Goal: Find specific page/section: Find specific page/section

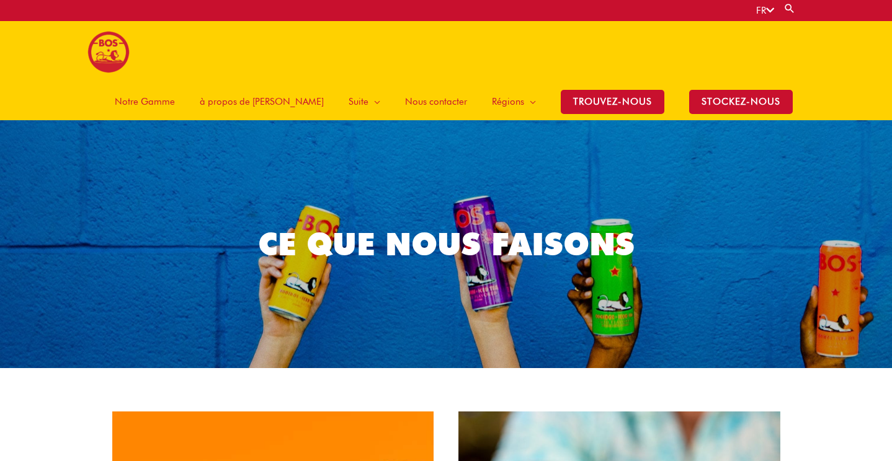
click at [175, 83] on span "Notre Gamme" at bounding box center [145, 101] width 60 height 37
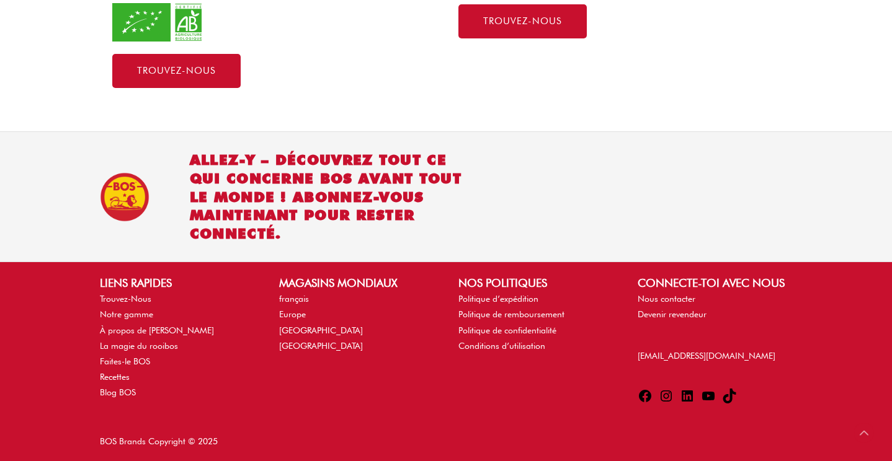
scroll to position [881, 0]
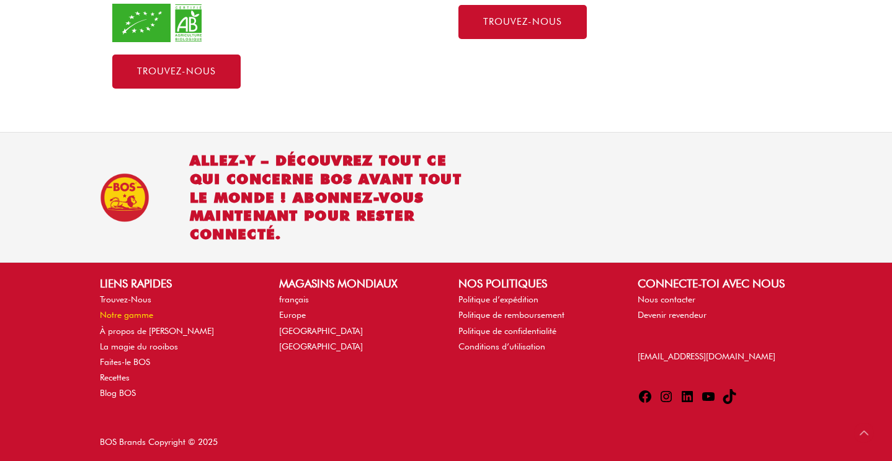
click at [126, 310] on link "Notre gamme" at bounding box center [126, 315] width 53 height 10
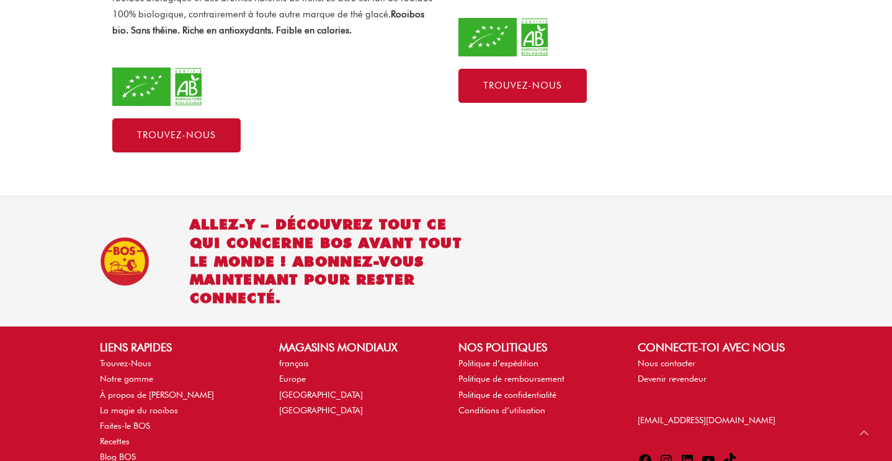
scroll to position [816, 0]
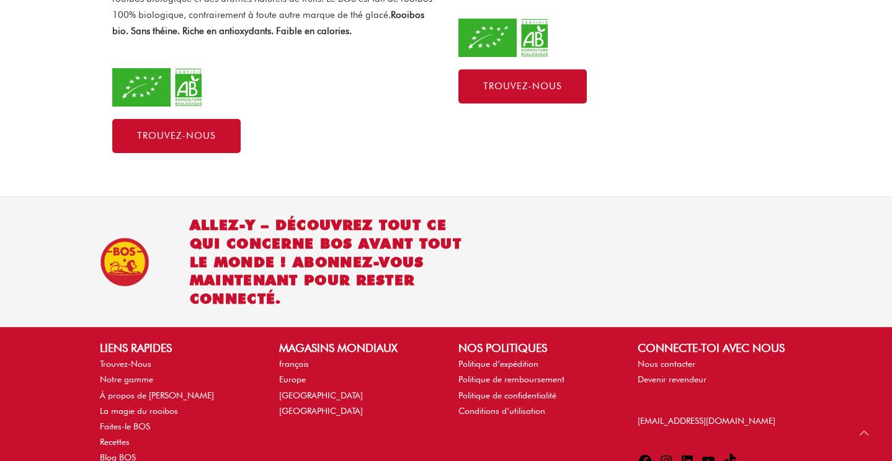
click at [131, 237] on img at bounding box center [125, 262] width 50 height 50
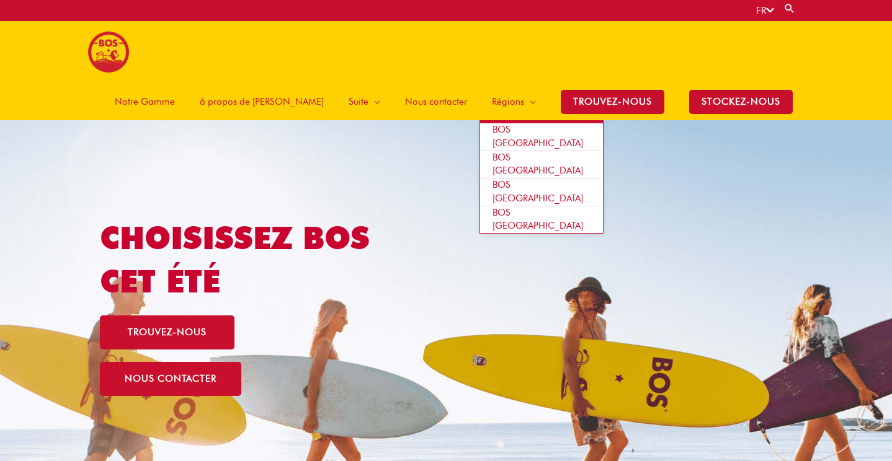
click at [526, 124] on span "BOS [GEOGRAPHIC_DATA]" at bounding box center [537, 136] width 91 height 25
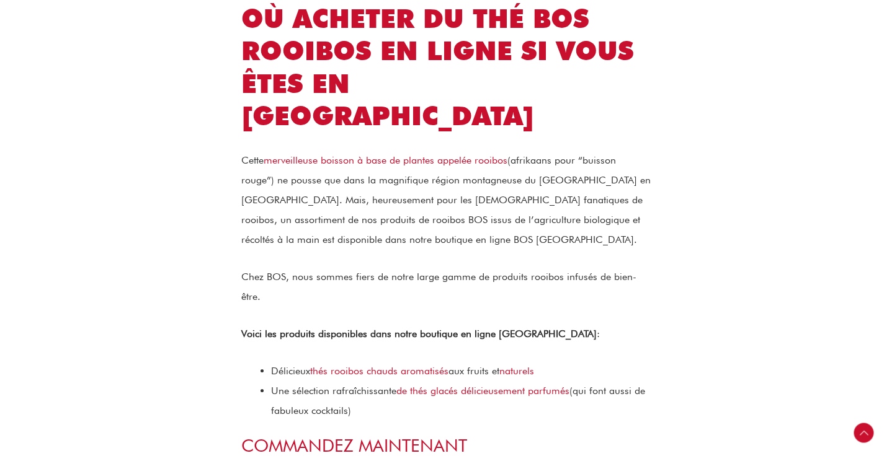
scroll to position [2268, 0]
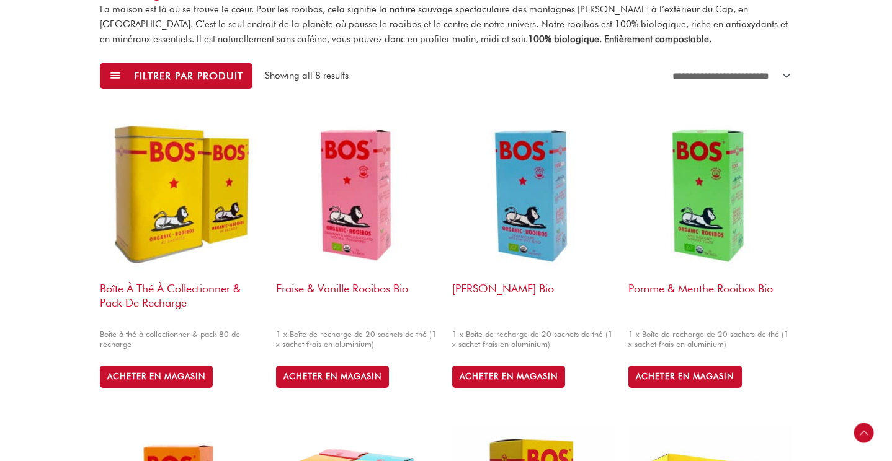
scroll to position [396, 0]
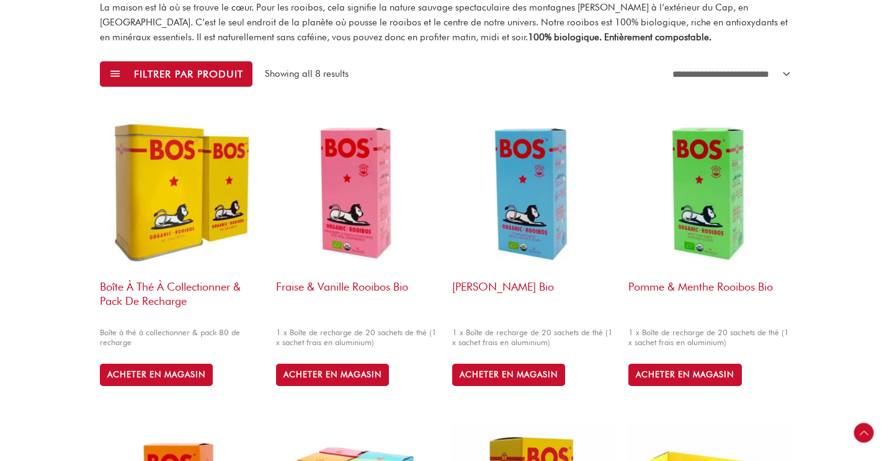
click at [190, 215] on img at bounding box center [182, 192] width 164 height 164
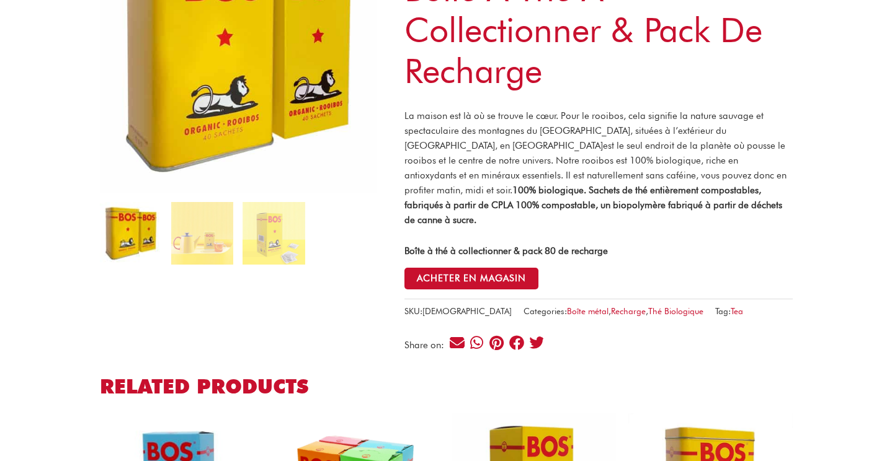
scroll to position [213, 0]
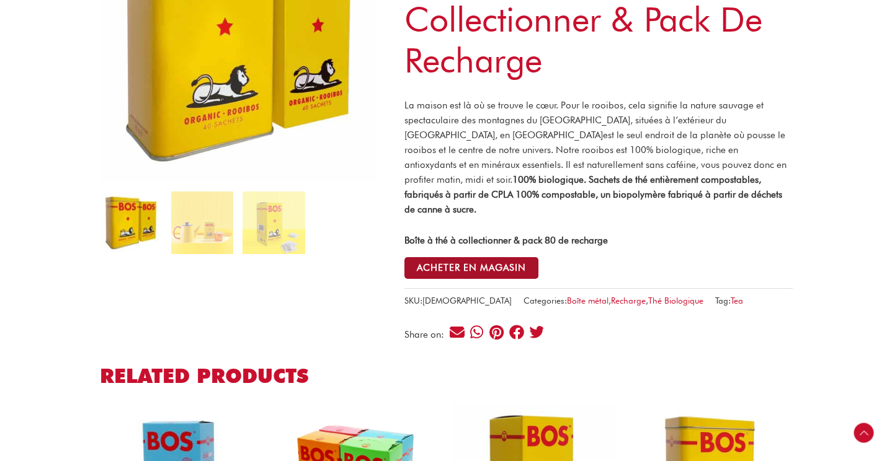
click at [481, 257] on button "ACHETER EN MAGASIN" at bounding box center [471, 268] width 134 height 22
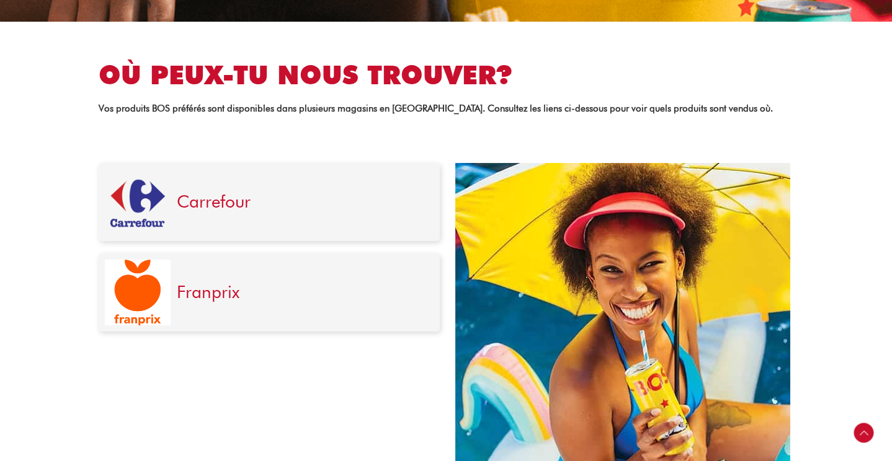
scroll to position [382, 0]
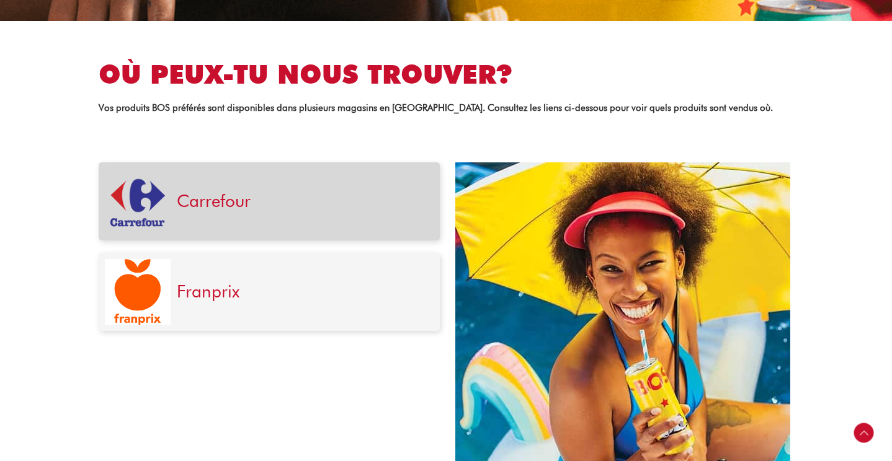
click at [319, 216] on div "Carrefour" at bounding box center [302, 202] width 263 height 66
click at [250, 208] on link "Carrefour" at bounding box center [214, 200] width 74 height 21
